Goal: Navigation & Orientation: Find specific page/section

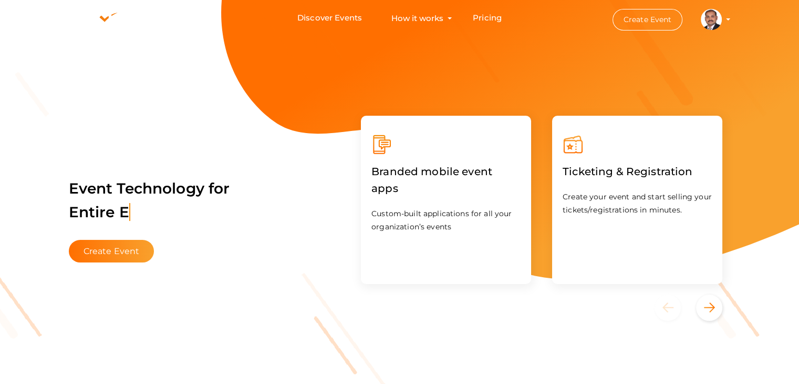
click at [722, 18] on profile-pic at bounding box center [711, 19] width 21 height 8
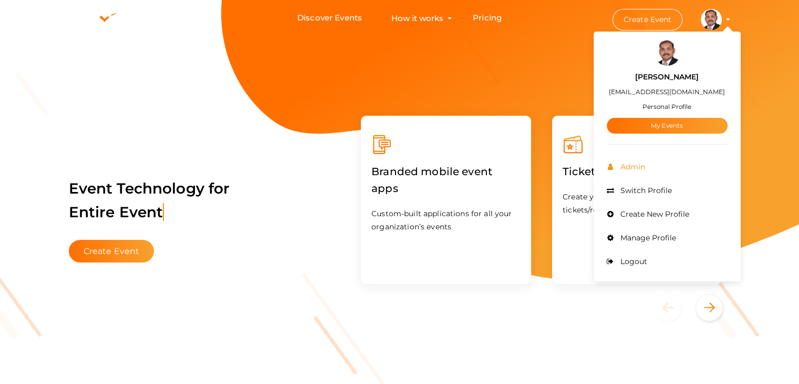
click at [641, 162] on span "Admin" at bounding box center [631, 166] width 27 height 9
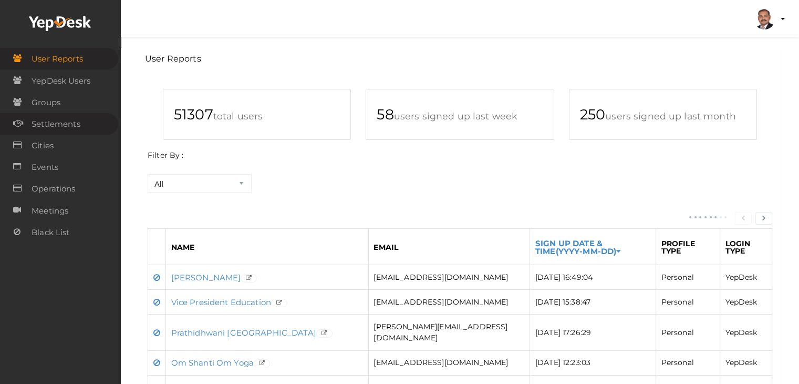
click at [73, 118] on span "Settlements" at bounding box center [56, 124] width 49 height 21
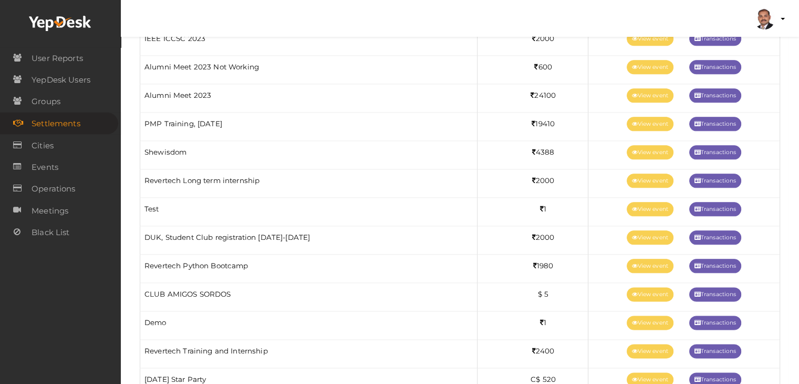
scroll to position [1261, 0]
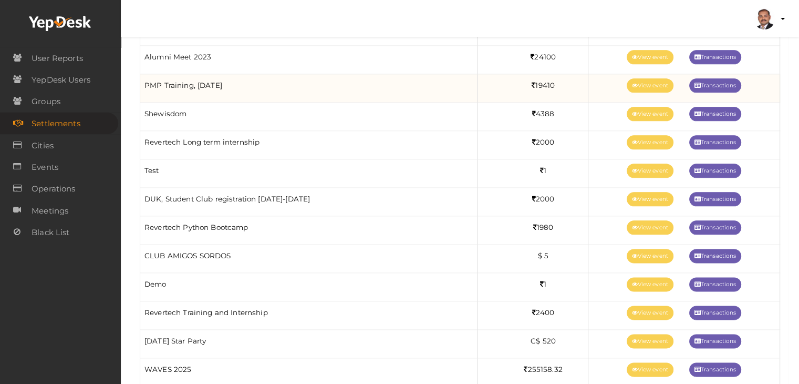
drag, startPoint x: 246, startPoint y: 78, endPoint x: 147, endPoint y: 83, distance: 99.4
click at [147, 83] on td "PMP Training, April 2024" at bounding box center [308, 88] width 337 height 28
click at [187, 83] on td "PMP Training, April 2024" at bounding box center [308, 88] width 337 height 28
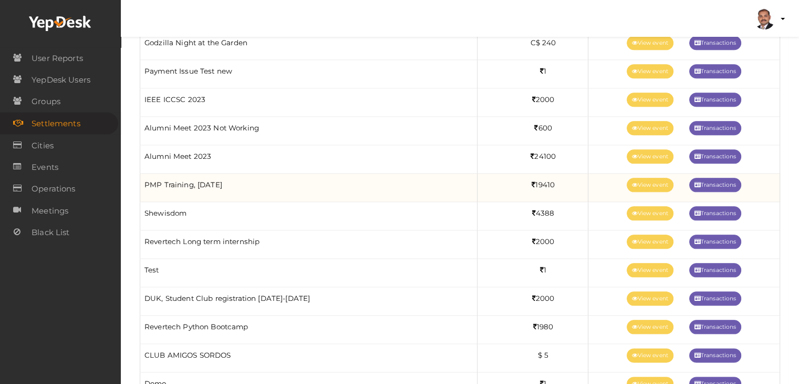
scroll to position [1156, 0]
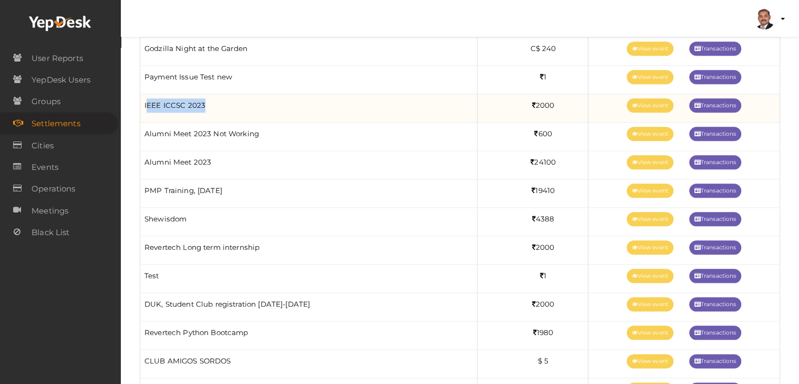
drag, startPoint x: 206, startPoint y: 101, endPoint x: 147, endPoint y: 103, distance: 59.4
click at [147, 103] on td "IEEE ICCSC 2023" at bounding box center [308, 108] width 337 height 28
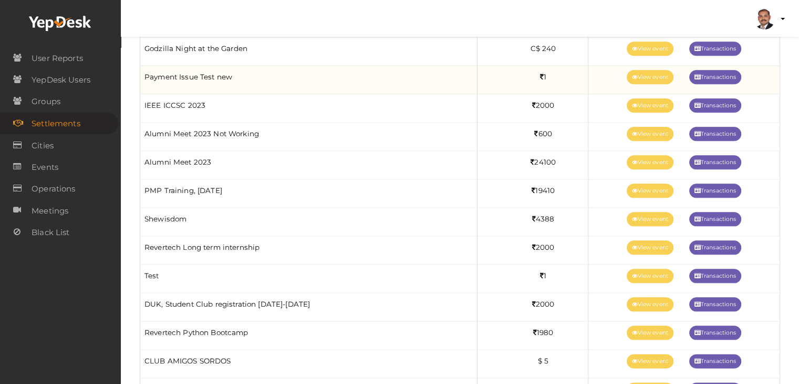
click at [166, 70] on td "Payment Issue Test new" at bounding box center [308, 80] width 337 height 28
drag, startPoint x: 145, startPoint y: 72, endPoint x: 235, endPoint y: 76, distance: 90.5
click at [235, 76] on td "Payment Issue Test new" at bounding box center [308, 80] width 337 height 28
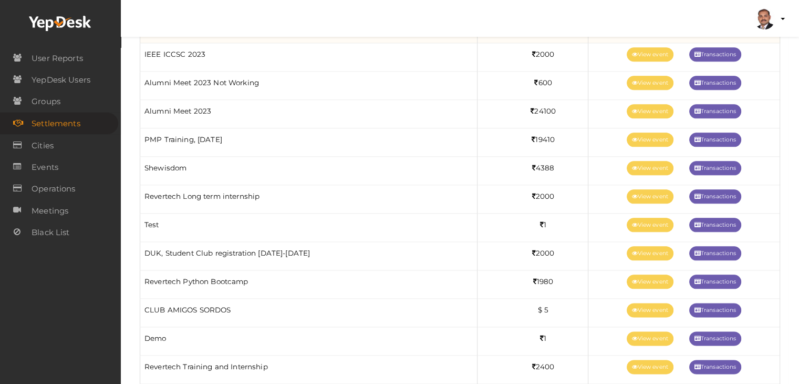
scroll to position [1209, 0]
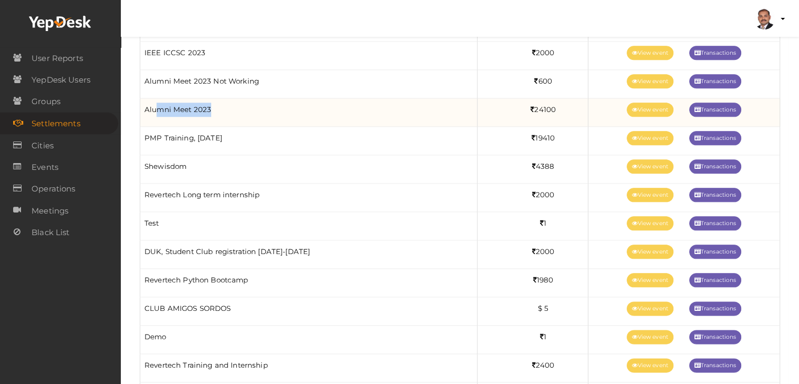
drag, startPoint x: 214, startPoint y: 108, endPoint x: 156, endPoint y: 112, distance: 58.5
click at [156, 112] on td "Alumni Meet 2023" at bounding box center [308, 112] width 337 height 28
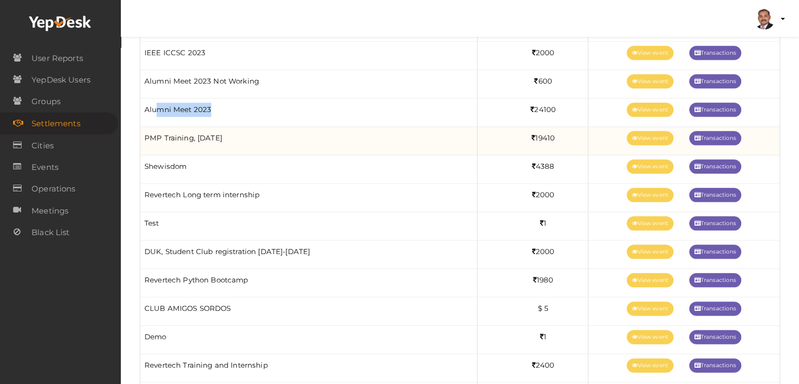
drag, startPoint x: 238, startPoint y: 136, endPoint x: 145, endPoint y: 139, distance: 92.5
click at [145, 139] on td "PMP Training, April 2024" at bounding box center [308, 141] width 337 height 28
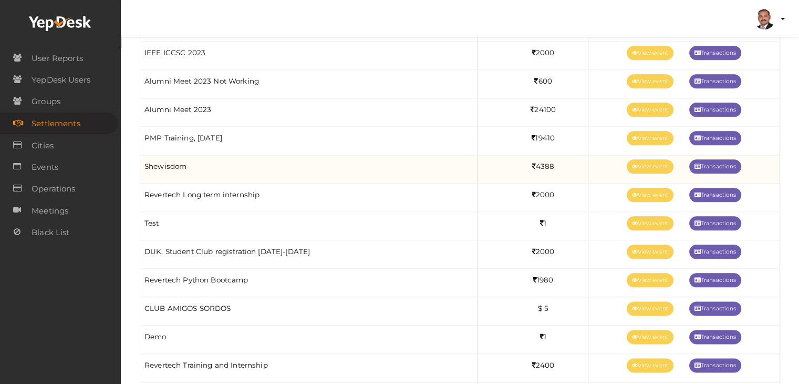
click at [167, 166] on td "Shewisdom" at bounding box center [308, 169] width 337 height 28
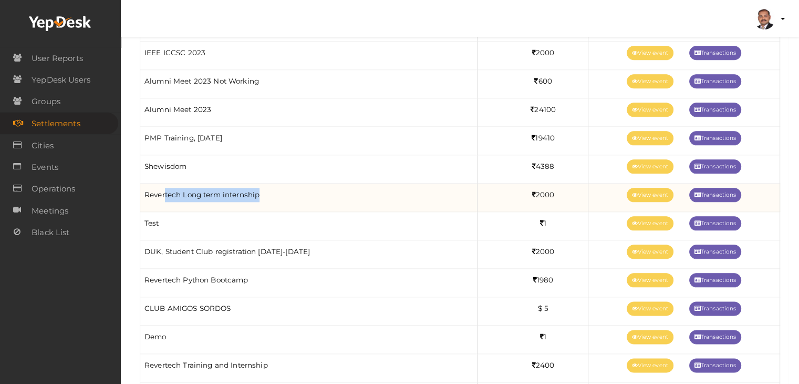
drag, startPoint x: 263, startPoint y: 185, endPoint x: 164, endPoint y: 201, distance: 99.5
click at [164, 201] on td "Revertech Long term internship" at bounding box center [308, 197] width 337 height 28
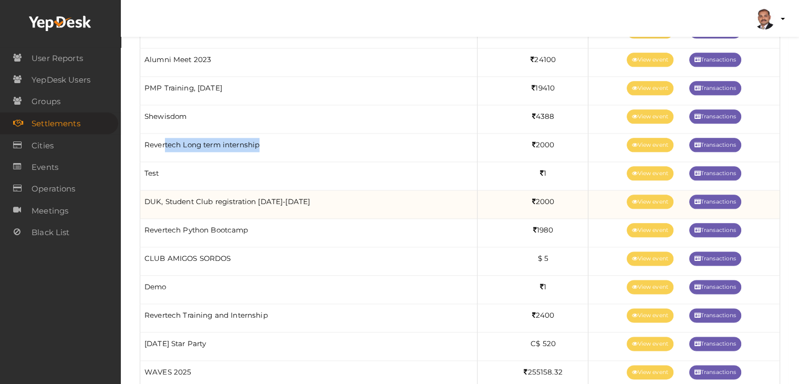
scroll to position [1261, 0]
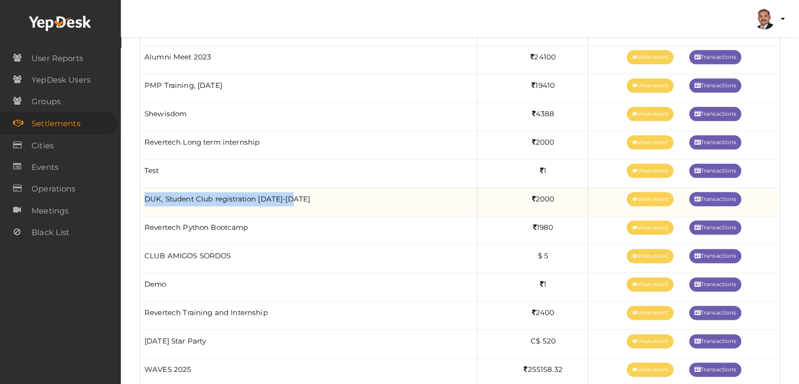
drag, startPoint x: 294, startPoint y: 188, endPoint x: 143, endPoint y: 199, distance: 151.2
click at [143, 199] on td "DUK, Student Club registration 2024-2025" at bounding box center [308, 202] width 337 height 28
click at [239, 190] on td "DUK, Student Club registration 2024-2025" at bounding box center [308, 202] width 337 height 28
click at [656, 197] on link "View event" at bounding box center [650, 199] width 47 height 14
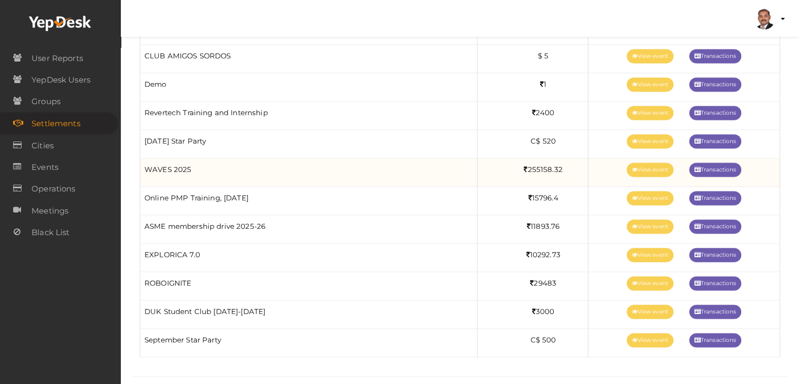
scroll to position [1467, 0]
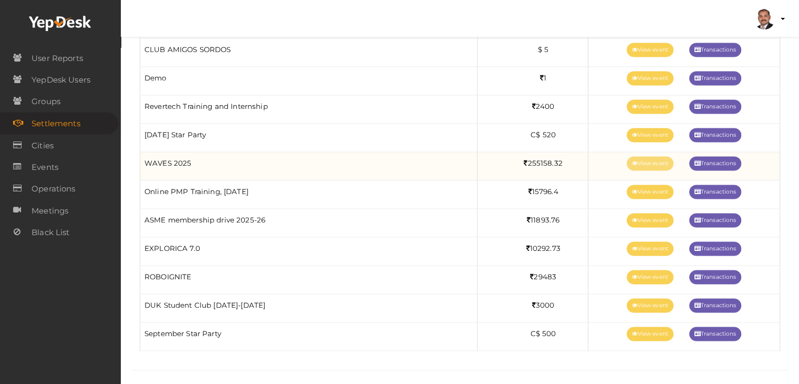
click at [634, 157] on link "View event" at bounding box center [650, 163] width 47 height 14
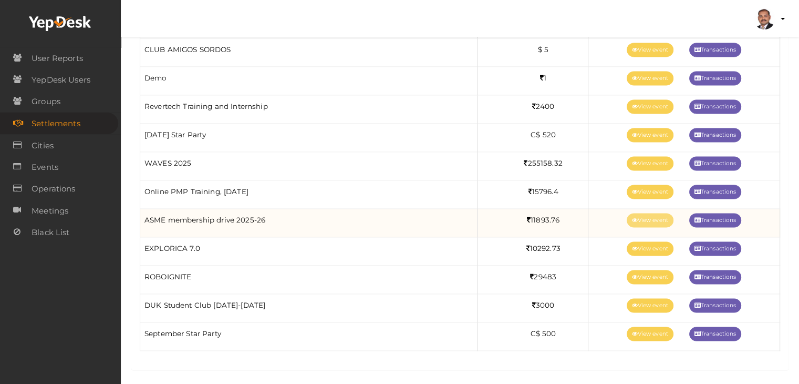
click at [645, 213] on link "View event" at bounding box center [650, 220] width 47 height 14
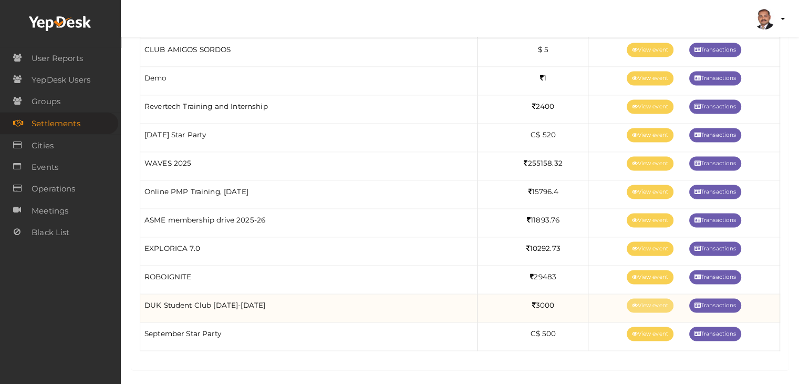
click at [646, 300] on link "View event" at bounding box center [650, 305] width 47 height 14
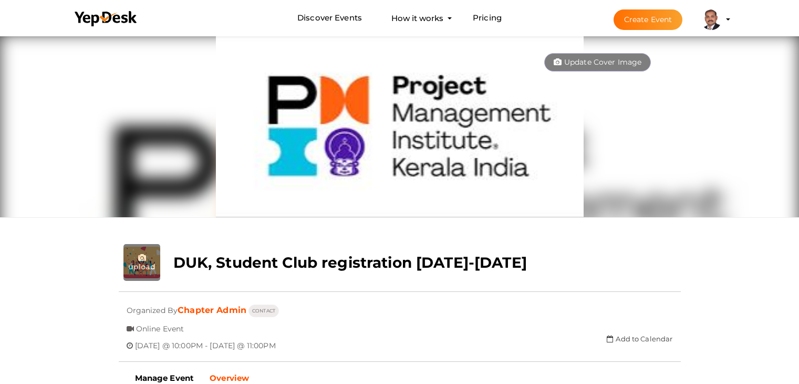
scroll to position [34, 0]
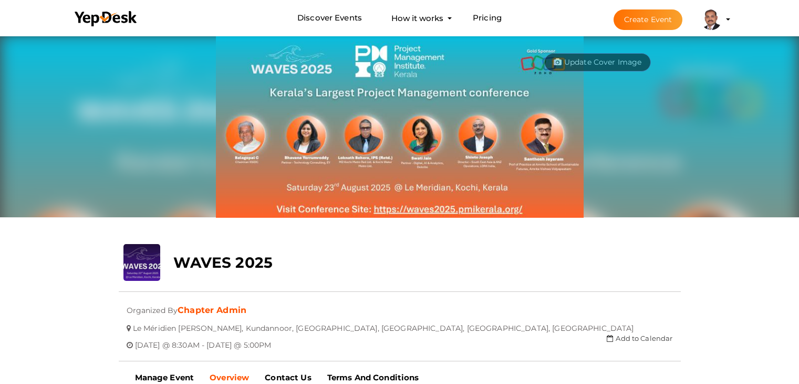
scroll to position [34, 0]
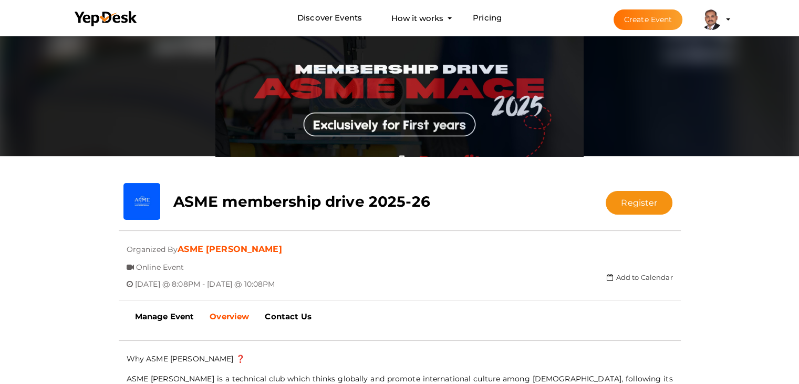
scroll to position [139, 0]
